Goal: Information Seeking & Learning: Learn about a topic

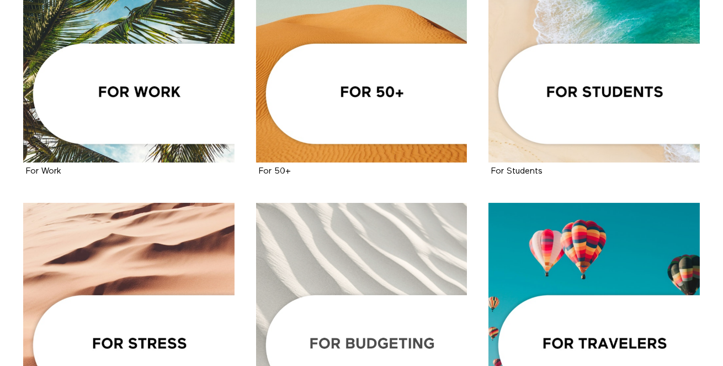
scroll to position [562, 0]
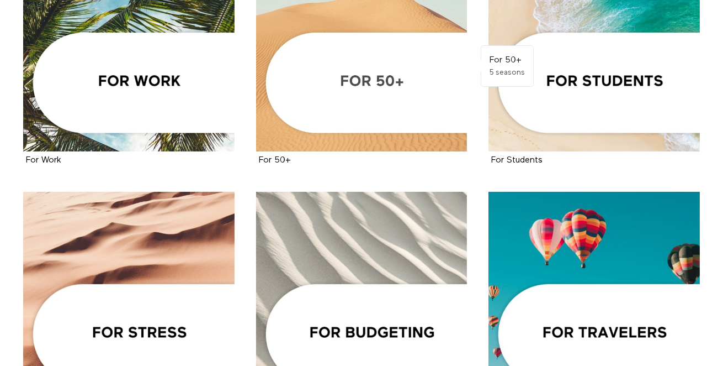
click at [415, 121] on div at bounding box center [361, 45] width 211 height 211
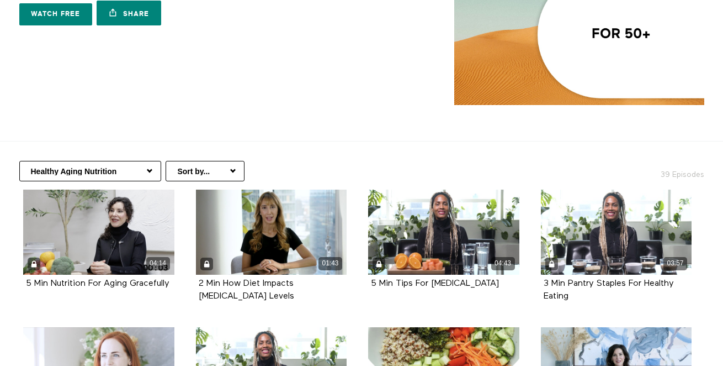
scroll to position [100, 0]
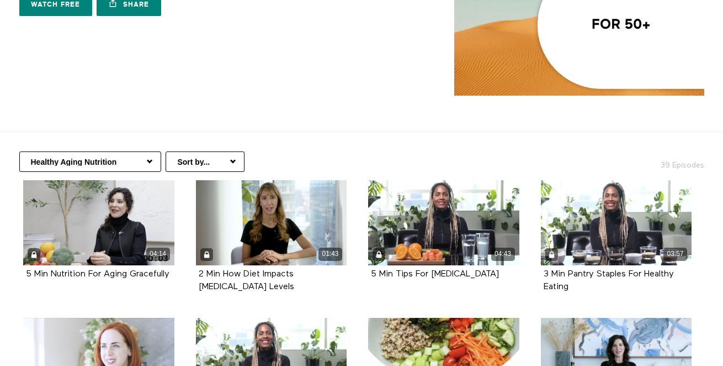
click at [137, 166] on select "Healthy Aging Nutrition Health Education Low Impact Fitness Mental Health Resou…" at bounding box center [90, 161] width 142 height 20
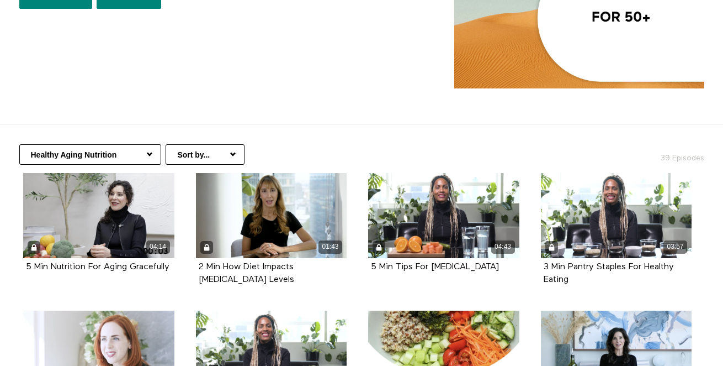
click at [145, 150] on select "Healthy Aging Nutrition Health Education Low Impact Fitness Mental Health Resou…" at bounding box center [90, 154] width 142 height 20
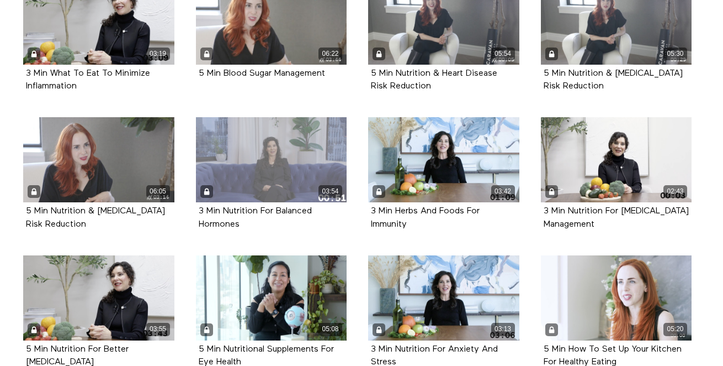
scroll to position [451, 0]
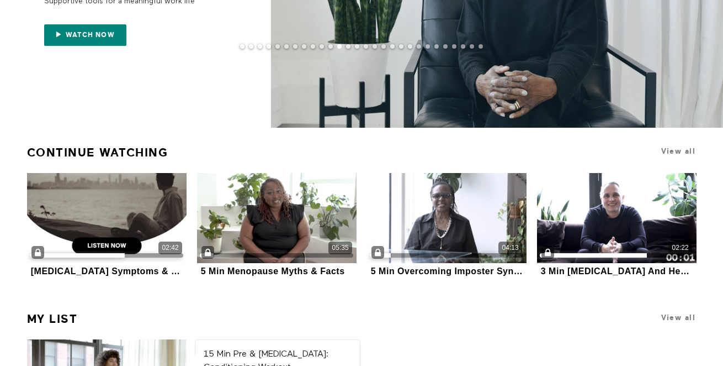
scroll to position [102, 0]
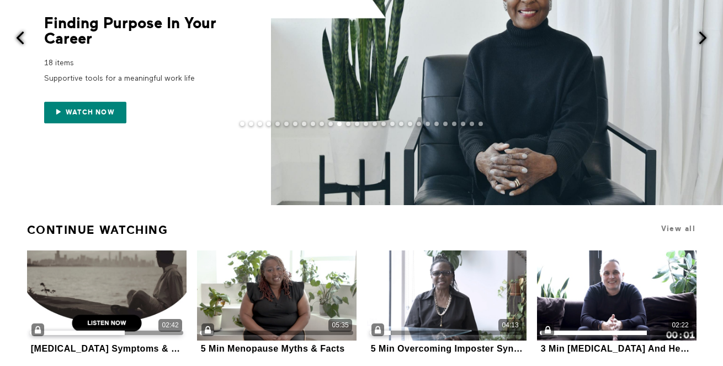
click at [20, 34] on span at bounding box center [20, 38] width 14 height 14
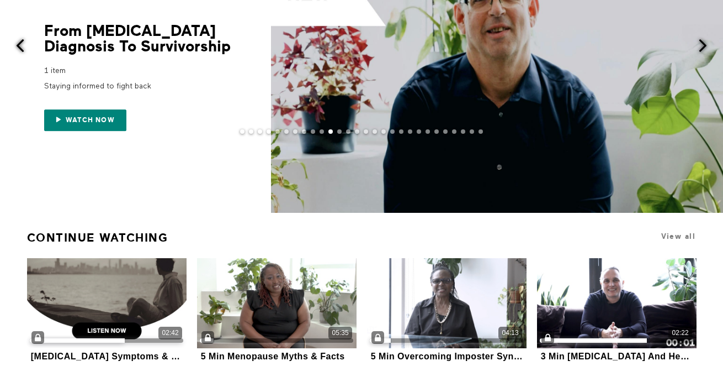
scroll to position [0, 0]
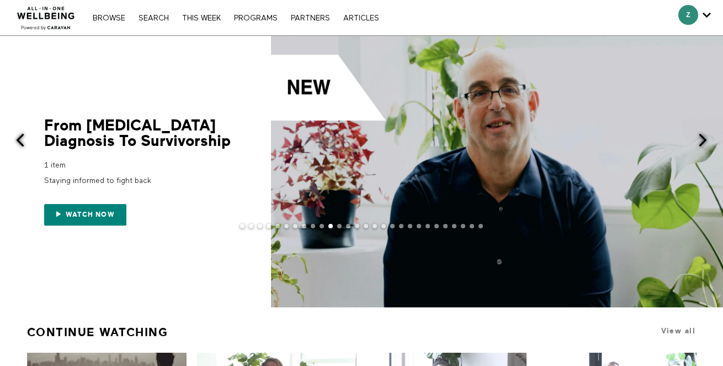
click at [29, 137] on div "From Cancer Diagnosis To Survivorship 1 item Staying informed to fight back Wat…" at bounding box center [132, 172] width 265 height 108
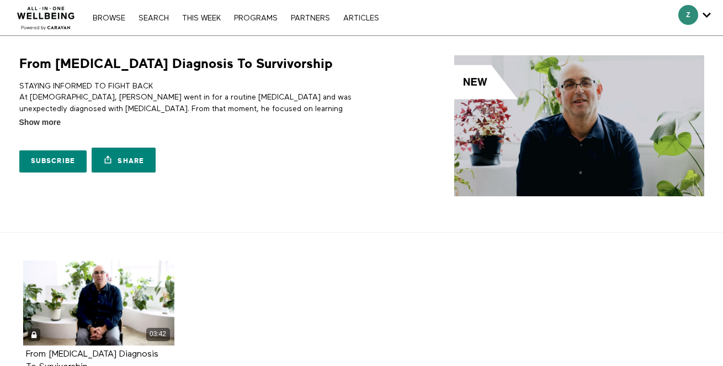
click at [252, 22] on nav "Browse Search THIS WEEK PROGRAMS PARTNERS ARTICLES Subscribe Account settings M…" at bounding box center [235, 17] width 297 height 11
click at [251, 16] on link "PROGRAMS" at bounding box center [256, 18] width 55 height 8
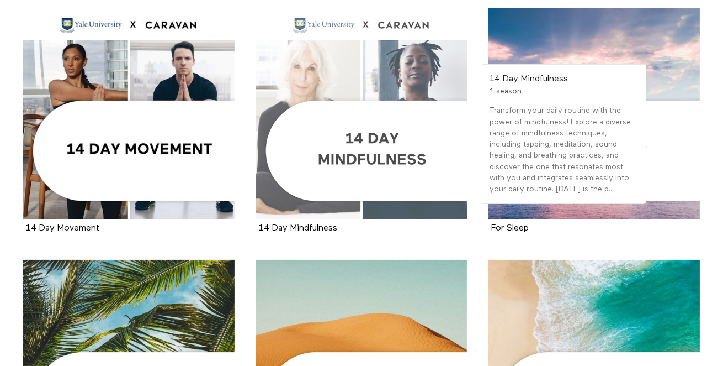
scroll to position [244, 0]
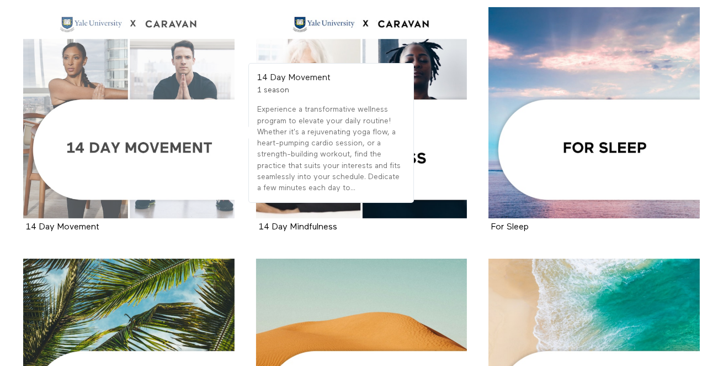
click at [179, 177] on div at bounding box center [128, 112] width 211 height 211
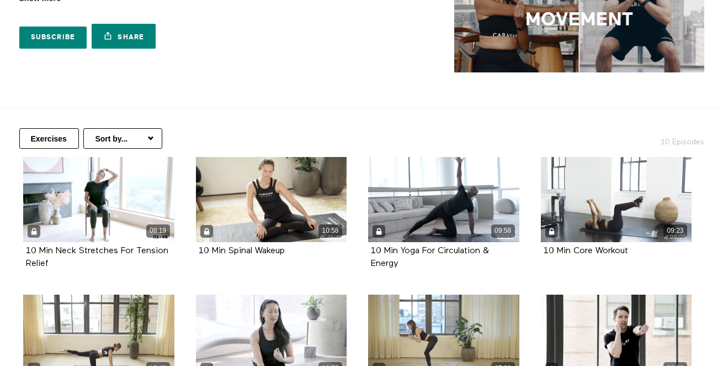
scroll to position [120, 0]
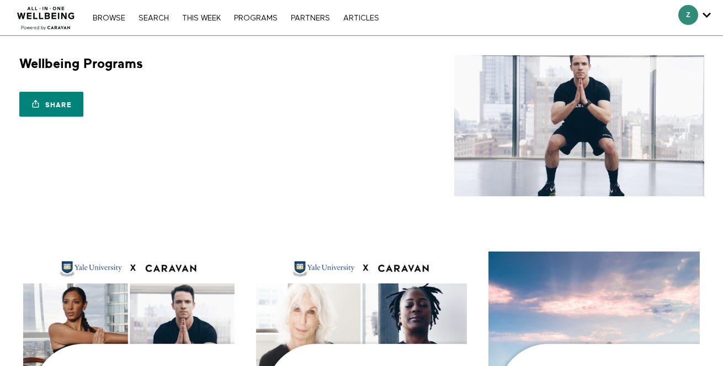
scroll to position [244, 0]
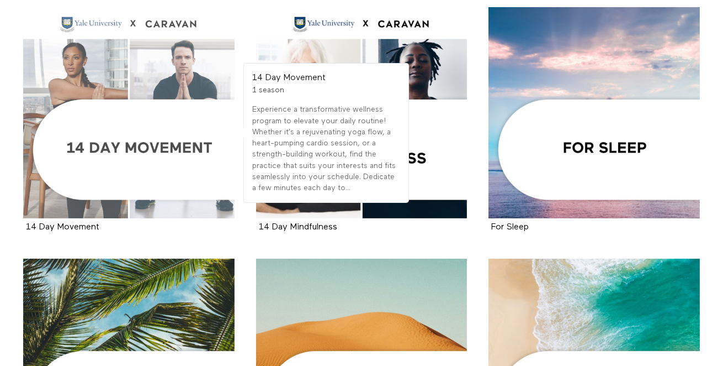
click at [155, 150] on div at bounding box center [128, 112] width 211 height 211
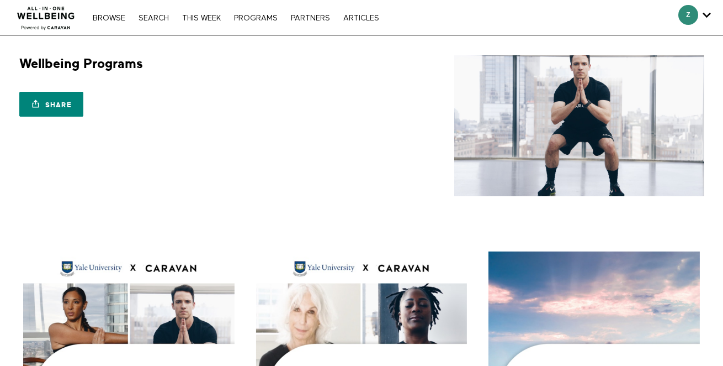
click at [103, 65] on h1 "Wellbeing Programs" at bounding box center [81, 63] width 124 height 17
click at [103, 70] on h1 "Wellbeing Programs" at bounding box center [81, 63] width 124 height 17
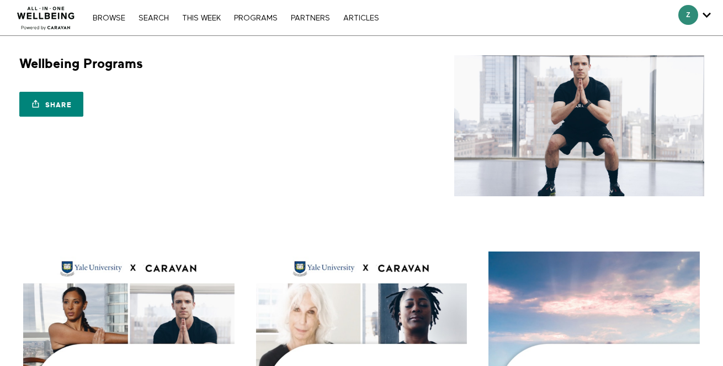
click at [103, 70] on h1 "Wellbeing Programs" at bounding box center [81, 63] width 124 height 17
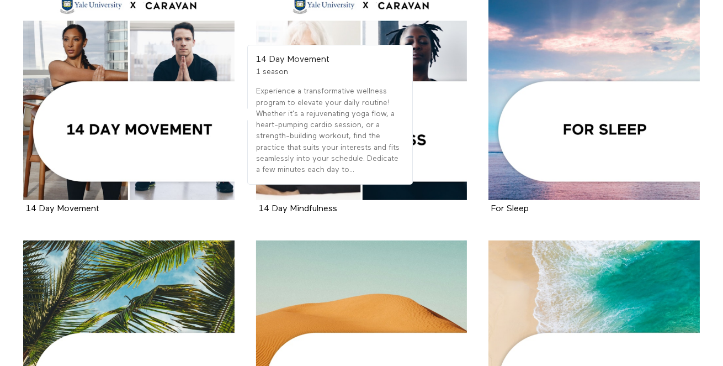
scroll to position [271, 0]
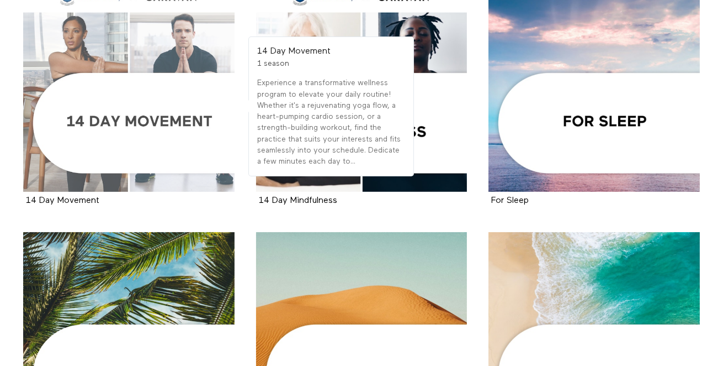
click at [140, 115] on div at bounding box center [128, 86] width 211 height 211
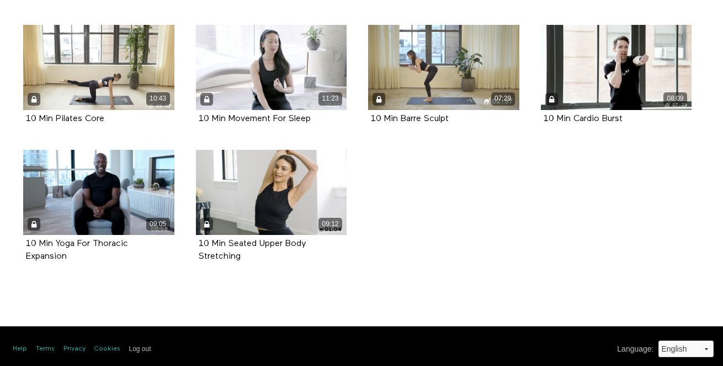
scroll to position [398, 0]
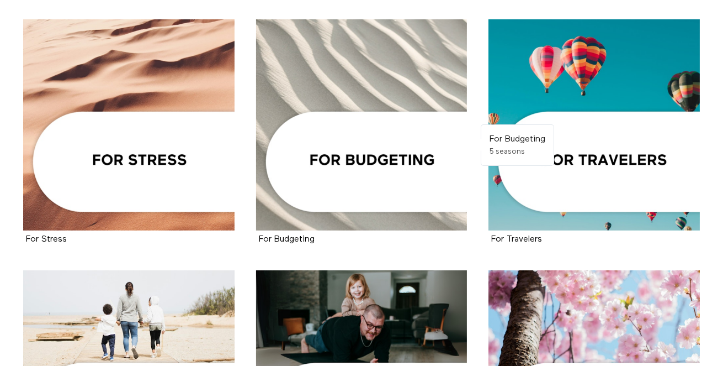
scroll to position [742, 0]
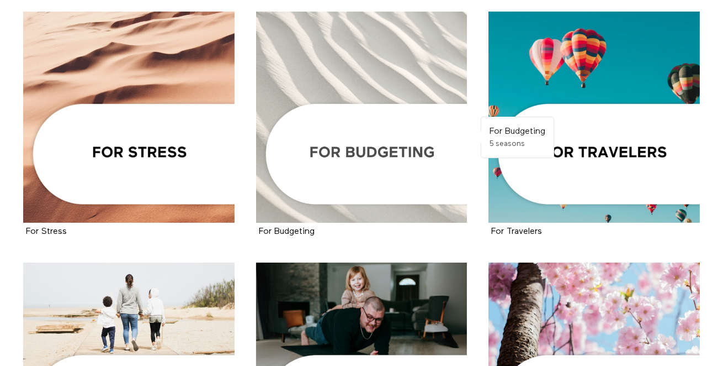
click at [386, 173] on div at bounding box center [361, 117] width 211 height 211
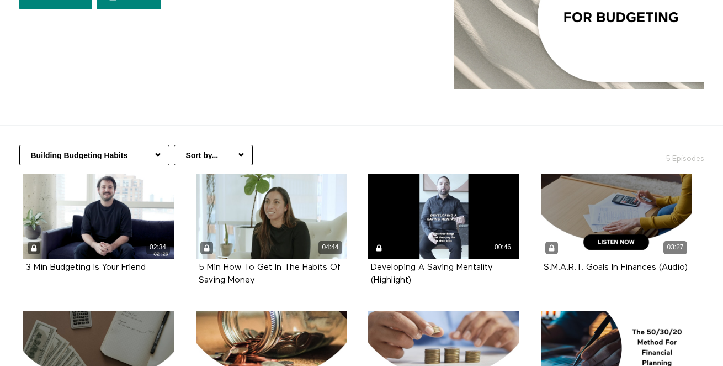
scroll to position [112, 0]
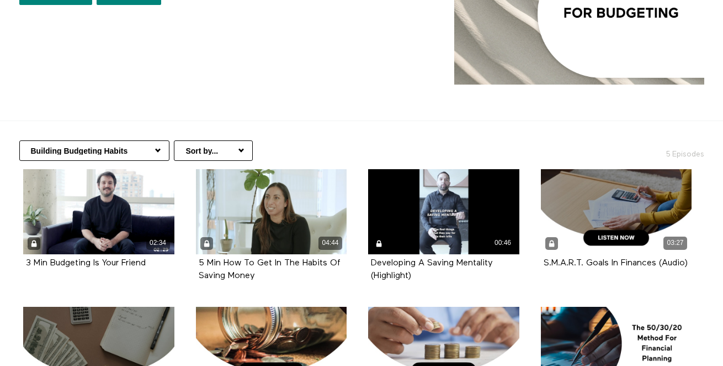
click at [108, 152] on select "Building Budgeting Habits Managing Spending & Saving Handling Credit & Debit Pl…" at bounding box center [94, 150] width 150 height 20
select select "https://app.allinonewellbeing.com/for-budgeting/season:3"
click at [19, 140] on select "Building Budgeting Habits Managing Spending & Saving Handling Credit & Debit Pl…" at bounding box center [94, 150] width 150 height 20
click at [135, 151] on select "Building Budgeting Habits Managing Spending & Saving Handling Credit & Debit Pl…" at bounding box center [94, 150] width 150 height 20
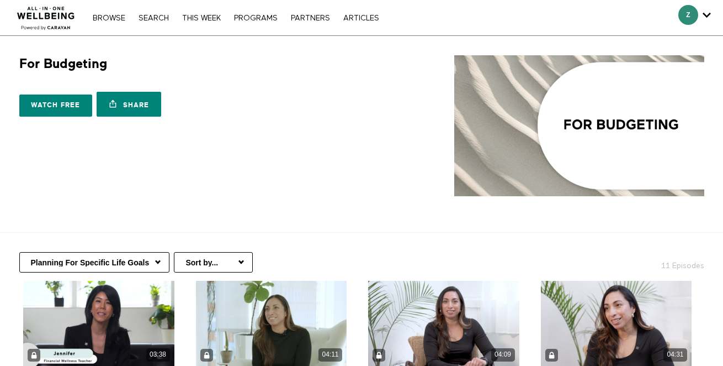
click at [118, 264] on select "Building Budgeting Habits Managing Spending & Saving Handling Credit & Debit Pl…" at bounding box center [94, 262] width 150 height 20
select select "[URL][DOMAIN_NAME]"
click at [19, 252] on select "Building Budgeting Habits Managing Spending & Saving Handling Credit & Debit Pl…" at bounding box center [94, 262] width 150 height 20
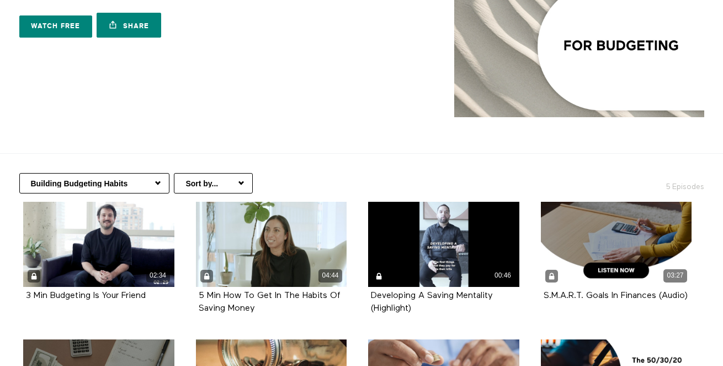
scroll to position [81, 0]
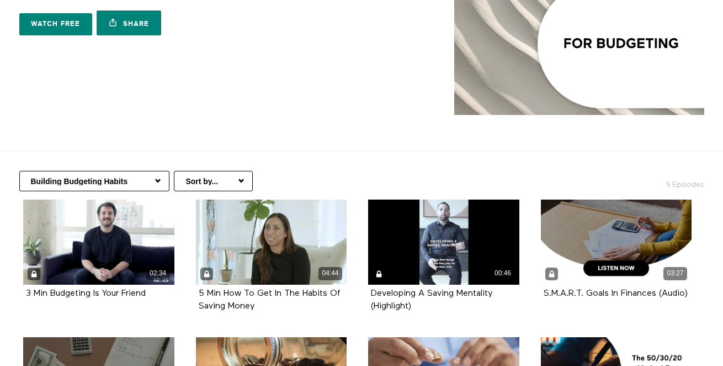
click at [105, 186] on select "Building Budgeting Habits Managing Spending & Saving Handling Credit & Debit Pl…" at bounding box center [94, 181] width 150 height 20
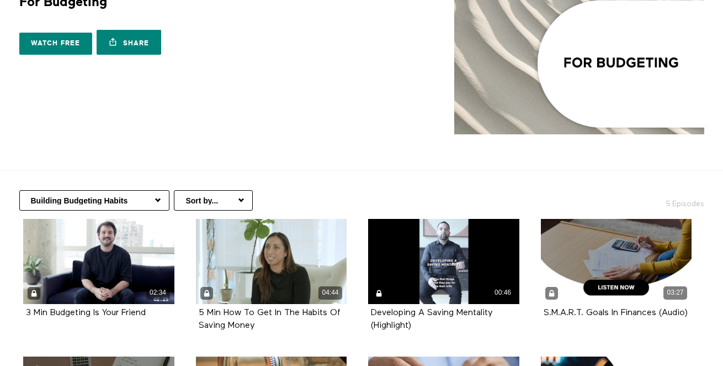
scroll to position [48, 0]
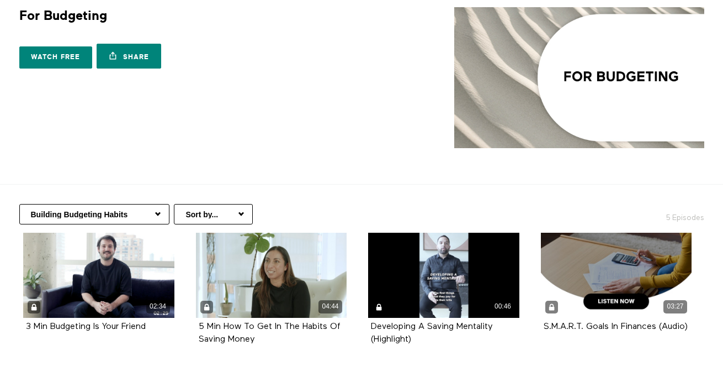
click at [96, 219] on select "Building Budgeting Habits Managing Spending & Saving Handling Credit & Debit Pl…" at bounding box center [94, 214] width 150 height 20
